Goal: Transaction & Acquisition: Purchase product/service

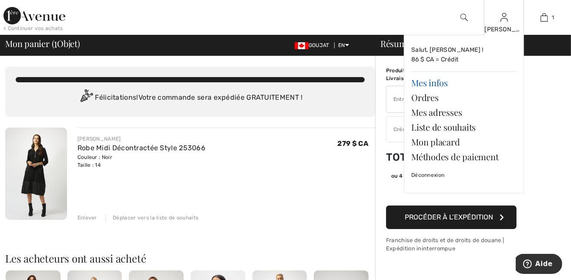
click at [429, 82] on link "Mes infos" at bounding box center [463, 82] width 105 height 15
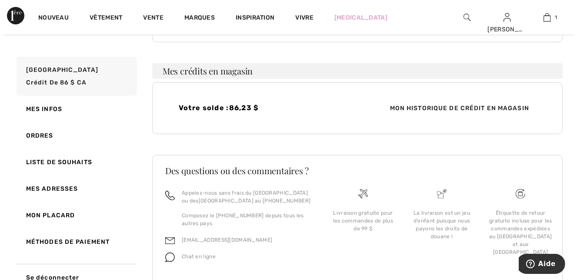
scroll to position [194, 0]
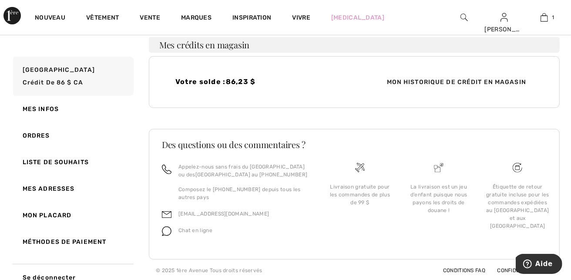
click at [461, 14] on img at bounding box center [463, 17] width 7 height 10
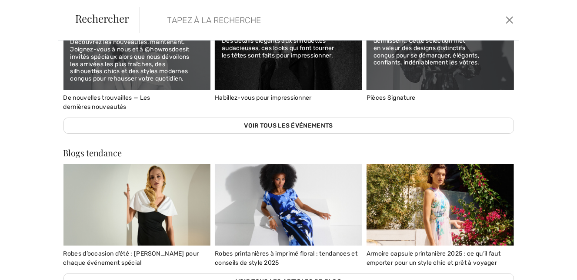
scroll to position [410, 0]
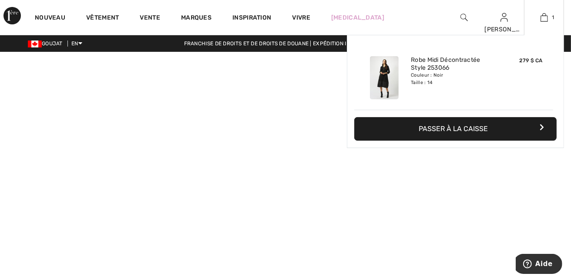
click at [463, 129] on font "Passer à la caisse" at bounding box center [452, 128] width 69 height 8
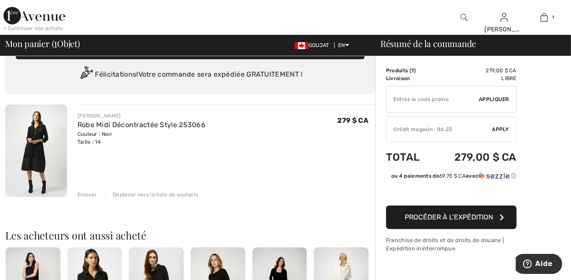
scroll to position [40, 0]
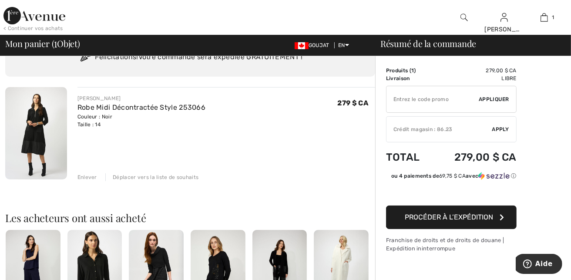
click at [451, 215] on span "Procéder à l’expédition" at bounding box center [449, 217] width 88 height 8
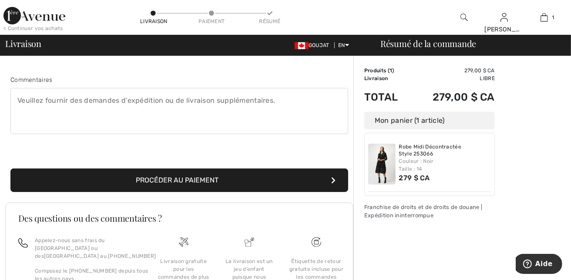
scroll to position [238, 0]
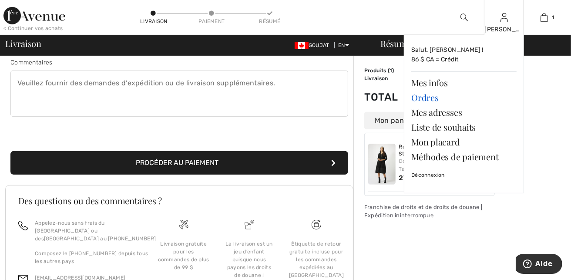
click at [426, 97] on link "Ordres" at bounding box center [463, 97] width 105 height 15
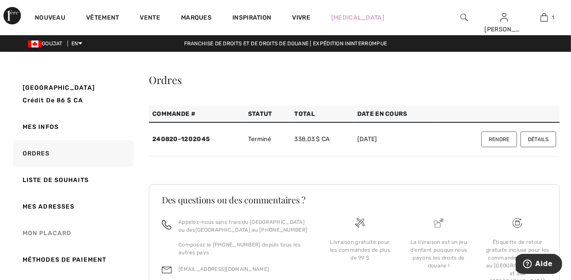
click at [57, 233] on link "Mon placard" at bounding box center [72, 233] width 122 height 27
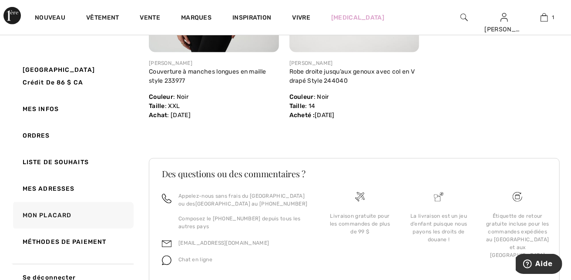
scroll to position [308, 0]
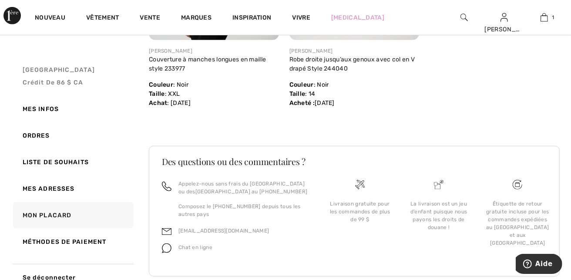
click at [42, 69] on span "[GEOGRAPHIC_DATA]" at bounding box center [59, 69] width 72 height 9
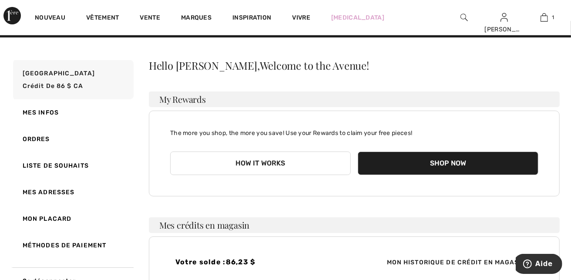
scroll to position [0, 0]
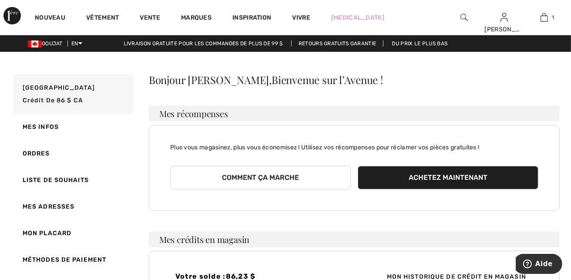
click at [259, 174] on button "Comment ça marche" at bounding box center [260, 177] width 181 height 23
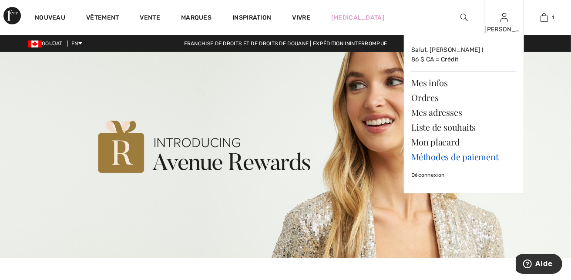
click at [448, 158] on link "Méthodes de paiement" at bounding box center [463, 156] width 105 height 15
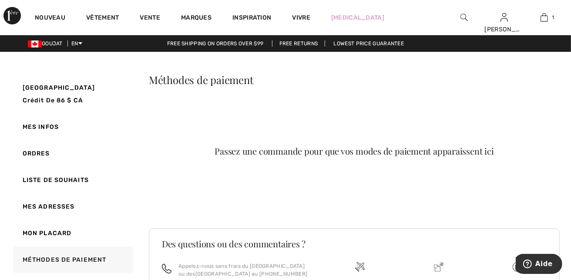
click at [74, 100] on span "Crédit de 86 $ CA" at bounding box center [53, 100] width 60 height 7
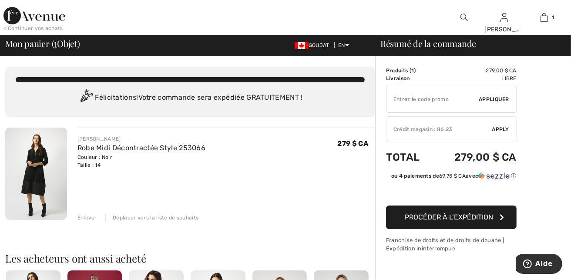
scroll to position [17, 0]
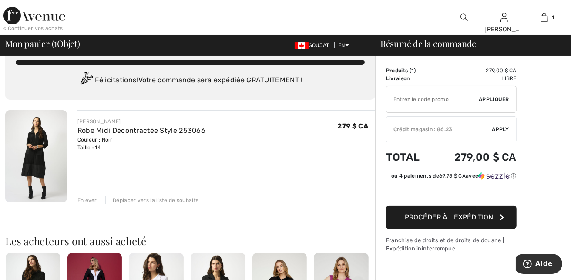
click at [442, 213] on span "Procéder à l’expédition" at bounding box center [449, 217] width 88 height 8
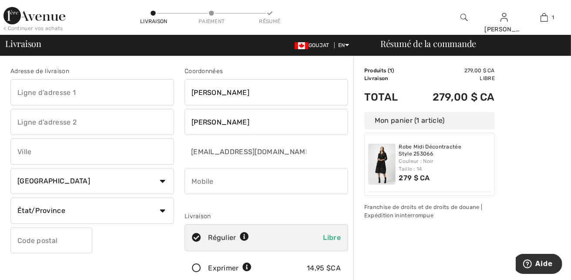
click at [126, 90] on input "text" at bounding box center [92, 92] width 164 height 26
type input "151 Rue Paradis app 9"
type input "Drummondville"
type input "J2C 8G2"
type input "8198175071"
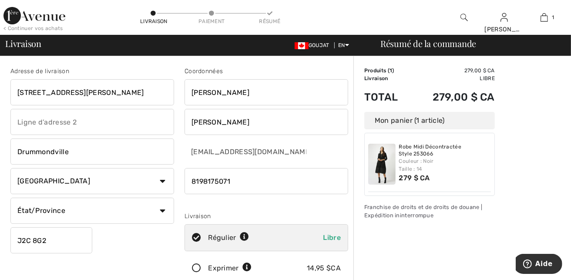
type input "J2C8G2"
click at [231, 120] on input "Melançon" at bounding box center [266, 122] width 164 height 26
type input "M"
type input "L"
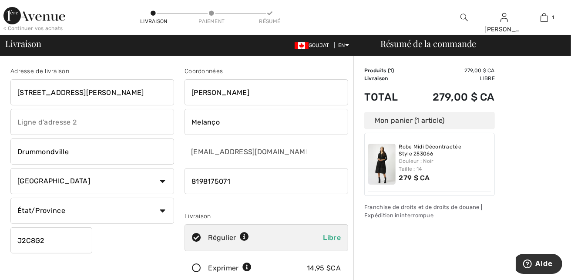
type input "Melançon"
click at [162, 211] on select "État/Province Alberta Colombie-Britannique Manitoba Nouveau-Brunswick Terre-Neu…" at bounding box center [92, 210] width 164 height 26
select select "QC"
click at [10, 197] on select "État/Province Alberta Colombie-Britannique Manitoba Nouveau-Brunswick Terre-Neu…" at bounding box center [92, 210] width 164 height 26
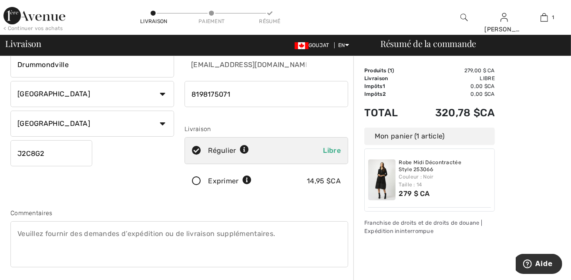
scroll to position [121, 0]
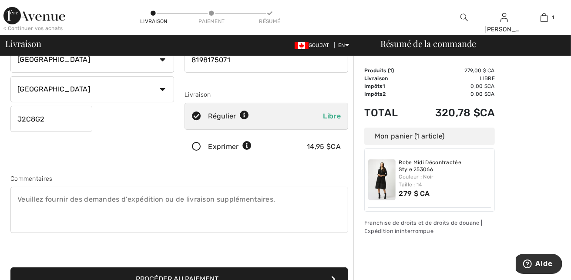
click at [196, 114] on icon at bounding box center [196, 116] width 23 height 9
radio input "true"
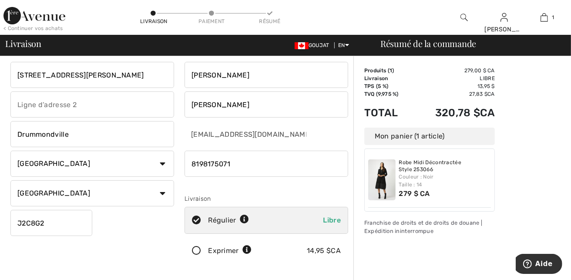
scroll to position [64, 0]
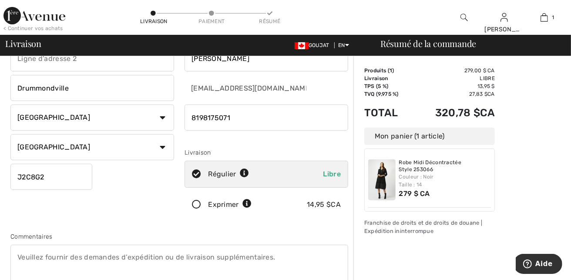
click at [377, 182] on img at bounding box center [381, 179] width 27 height 41
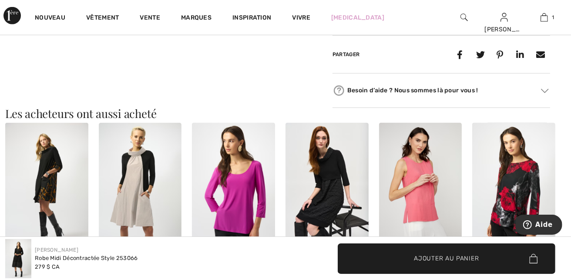
scroll to position [534, 0]
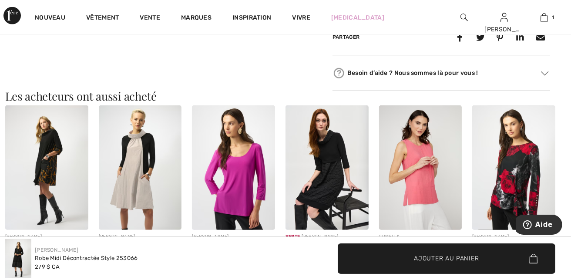
click at [412, 73] on font "Besoin d’aide ? Nous sommes là pour vous !" at bounding box center [412, 72] width 131 height 9
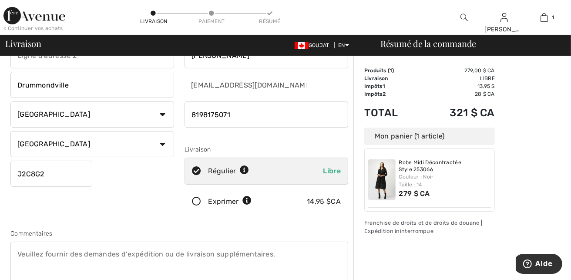
scroll to position [61, 0]
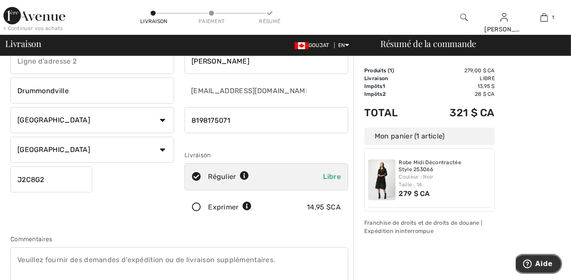
click at [534, 263] on span "Aide" at bounding box center [528, 263] width 12 height 9
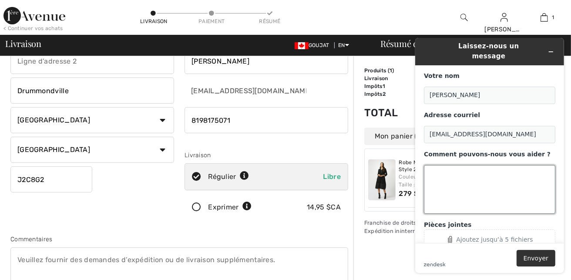
click at [447, 172] on textarea "Comment pouvons-nous vous aider ?" at bounding box center [488, 188] width 131 height 49
click at [511, 166] on textarea "Je voudrais appliquer un crédit... sur cette commande..." at bounding box center [488, 188] width 131 height 49
click at [502, 176] on textarea "Je voudrais appliquer un crédit antérieur... sur cette commande..." at bounding box center [488, 188] width 131 height 49
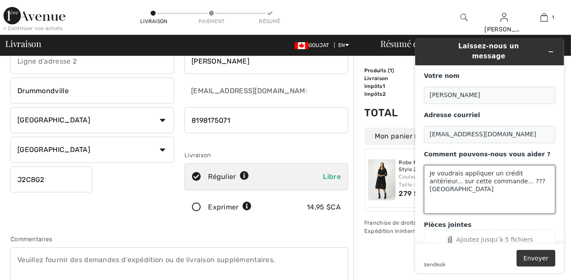
type textarea "Je voudrais appliquer un crédit antérieur... sur cette commande... ??? [GEOGRAP…"
click at [539, 254] on button "Envoyer" at bounding box center [535, 257] width 39 height 17
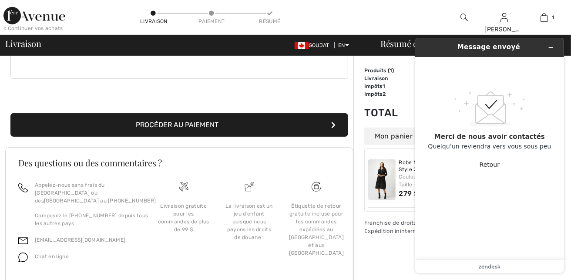
scroll to position [293, 0]
